Goal: Book appointment/travel/reservation

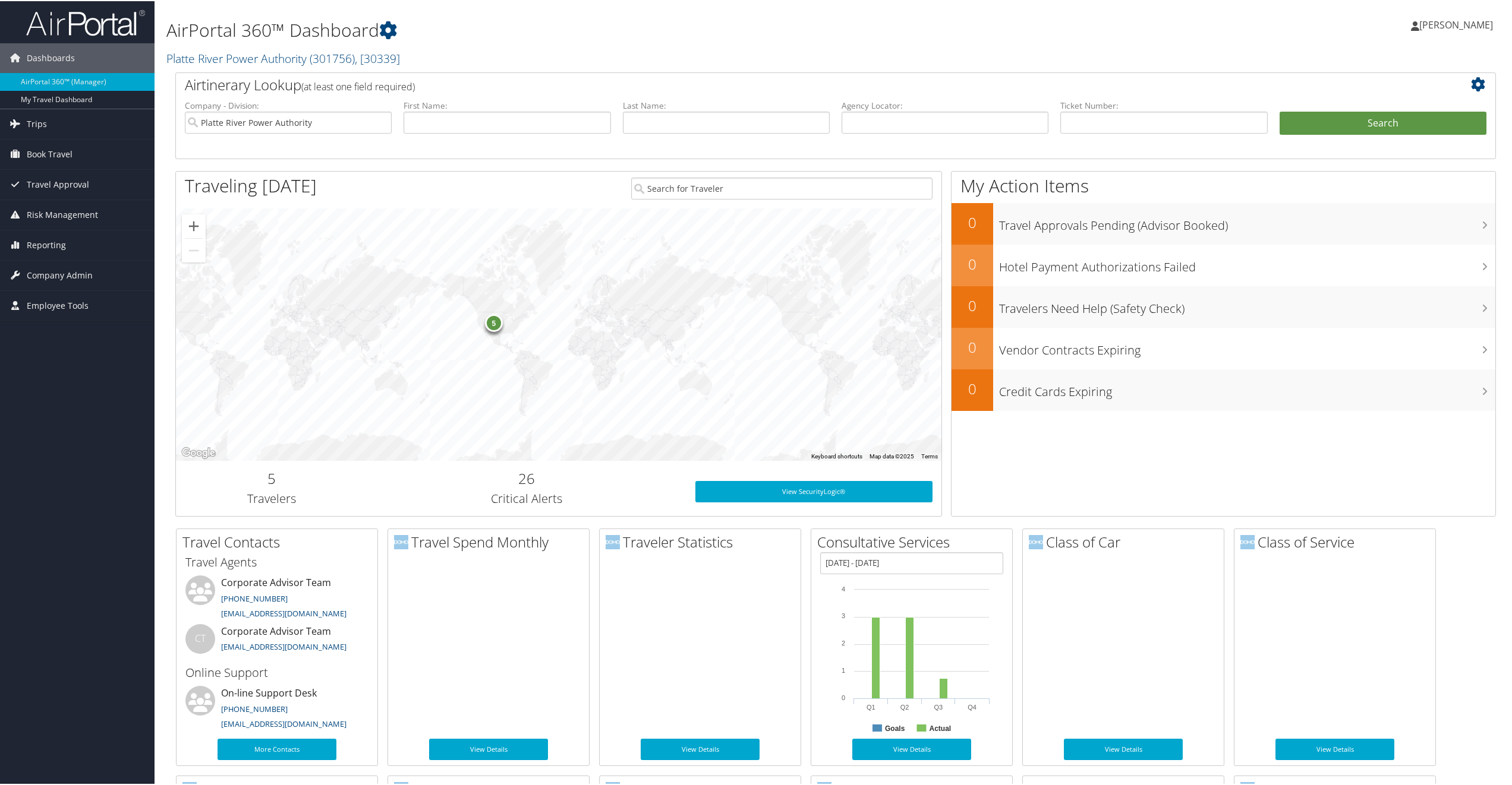
click at [49, 145] on span "Book Travel" at bounding box center [49, 153] width 45 height 29
click at [48, 147] on span "Book Travel" at bounding box center [49, 153] width 45 height 29
click at [53, 194] on link "Book/Manage Online Trips" at bounding box center [77, 194] width 155 height 17
